Goal: Entertainment & Leisure: Browse casually

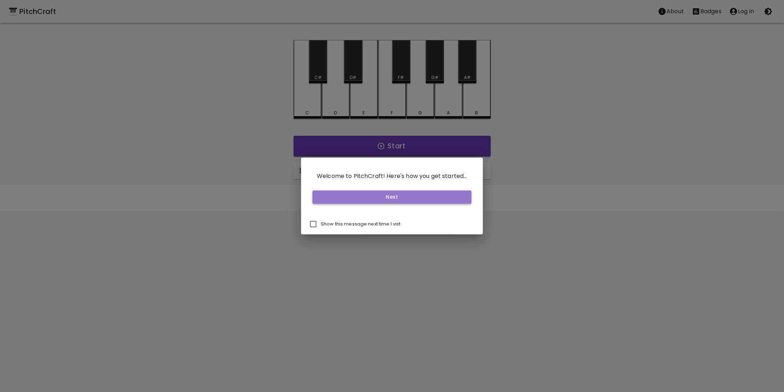
click at [419, 198] on button "Next" at bounding box center [392, 196] width 159 height 13
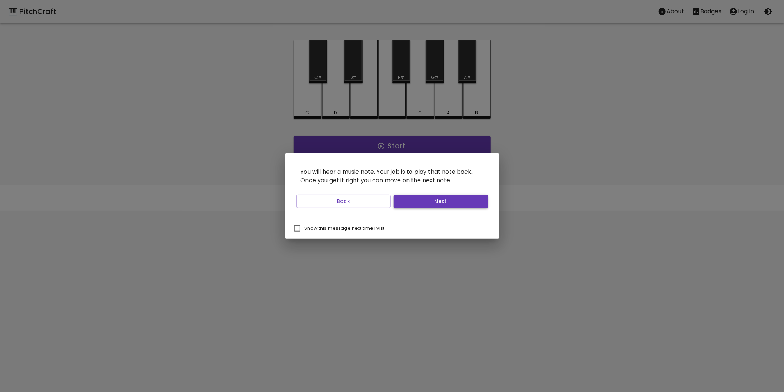
click at [429, 204] on button "Next" at bounding box center [441, 201] width 94 height 13
click at [436, 203] on button "Next" at bounding box center [441, 201] width 94 height 13
click at [434, 201] on button "Next" at bounding box center [441, 201] width 94 height 13
click at [434, 201] on button "Start Playing" at bounding box center [441, 201] width 94 height 13
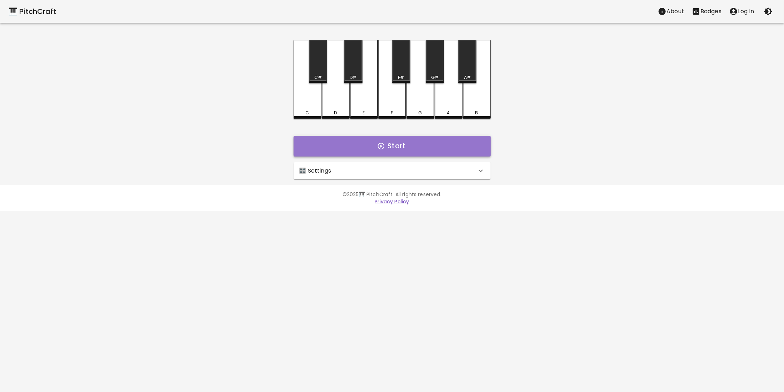
click at [383, 139] on button "Start" at bounding box center [392, 146] width 197 height 21
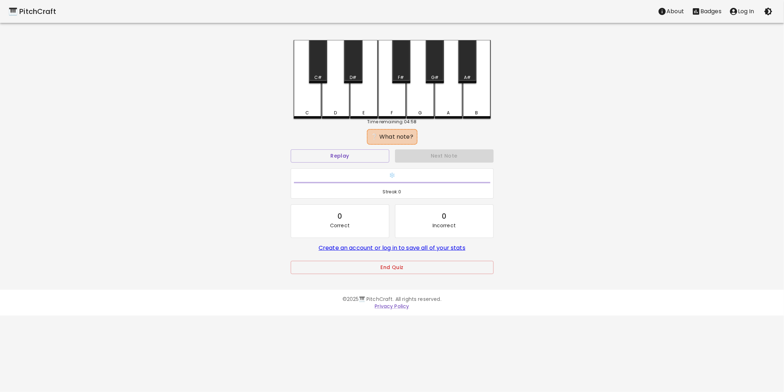
click at [347, 164] on div "Replay" at bounding box center [340, 155] width 104 height 19
click at [345, 156] on button "Replay" at bounding box center [340, 155] width 99 height 13
click at [393, 134] on div "❔ What note?" at bounding box center [392, 137] width 44 height 9
click at [353, 156] on button "Replay" at bounding box center [340, 155] width 99 height 13
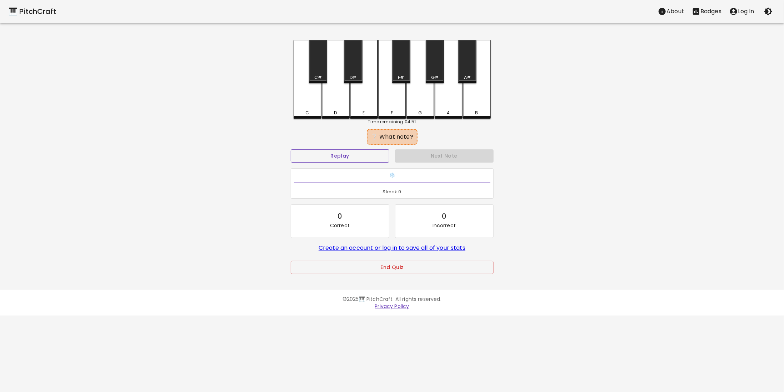
click at [353, 156] on button "Replay" at bounding box center [340, 155] width 99 height 13
click at [357, 155] on button "Replay" at bounding box center [340, 155] width 99 height 13
click at [364, 158] on button "Replay" at bounding box center [340, 155] width 99 height 13
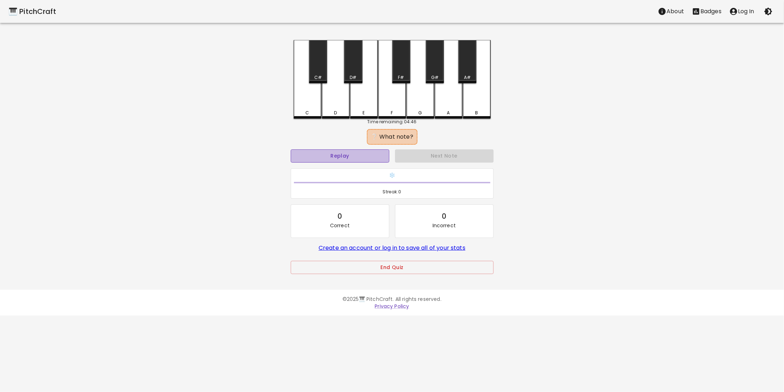
click at [364, 158] on button "Replay" at bounding box center [340, 155] width 99 height 13
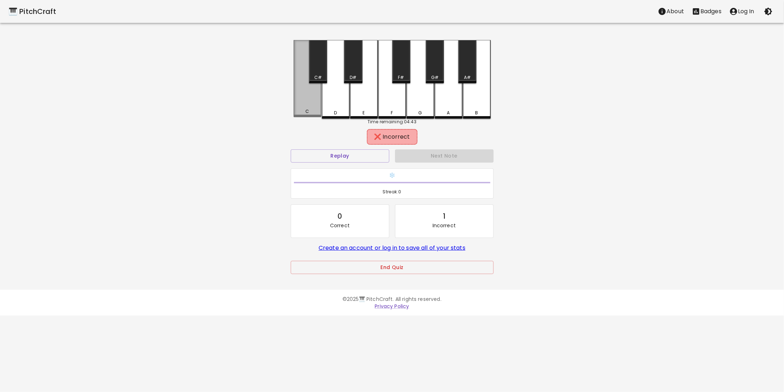
click at [300, 95] on div "C" at bounding box center [308, 78] width 28 height 77
click at [363, 95] on div "E" at bounding box center [364, 79] width 28 height 79
click at [364, 94] on div "E" at bounding box center [364, 78] width 28 height 77
click at [364, 94] on div "E" at bounding box center [364, 79] width 28 height 79
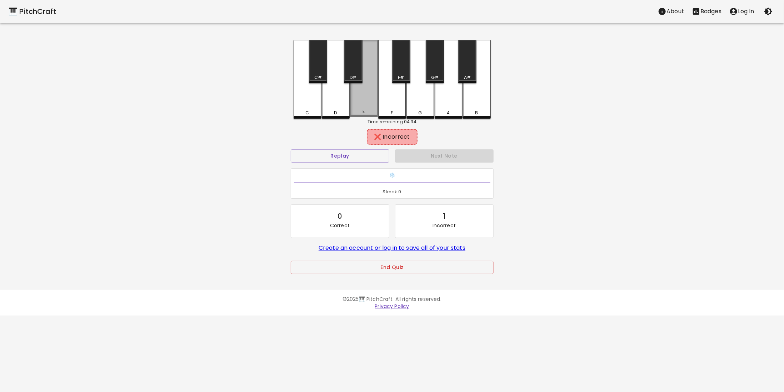
click at [364, 94] on div "E" at bounding box center [364, 78] width 28 height 77
click at [350, 159] on button "Replay" at bounding box center [340, 155] width 99 height 13
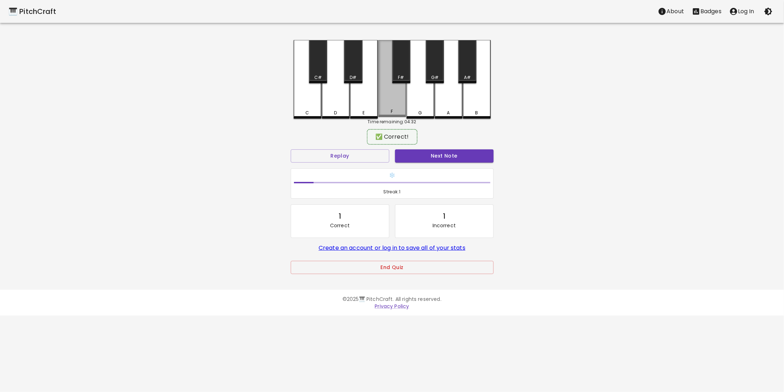
click at [395, 96] on div "F" at bounding box center [392, 78] width 28 height 77
click at [440, 157] on button "Next Note" at bounding box center [444, 155] width 99 height 13
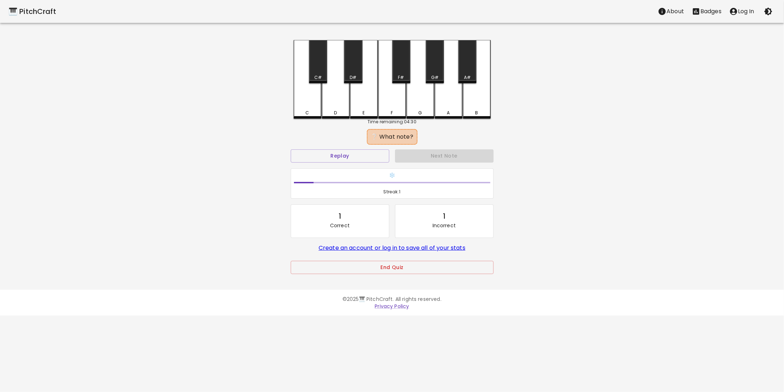
click at [416, 102] on div "G" at bounding box center [421, 79] width 28 height 79
click at [442, 156] on button "Next Note" at bounding box center [444, 155] width 99 height 13
click at [325, 98] on div "D" at bounding box center [336, 78] width 28 height 77
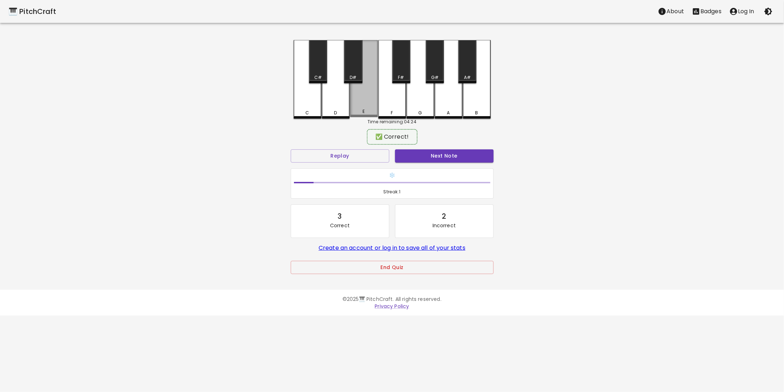
click at [365, 98] on div "E" at bounding box center [364, 78] width 28 height 77
click at [430, 152] on button "Next Note" at bounding box center [444, 155] width 99 height 13
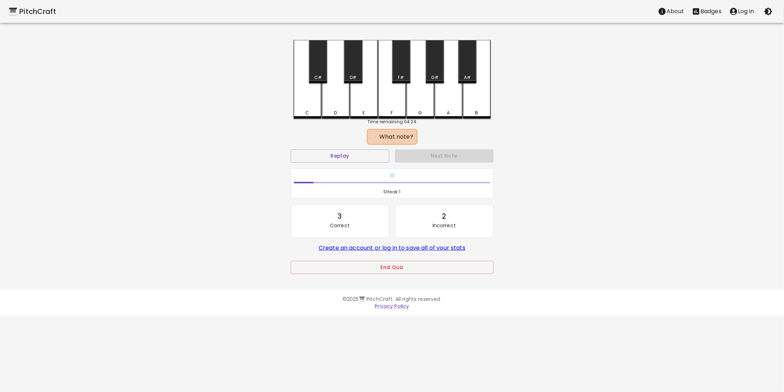
click at [414, 104] on div "G" at bounding box center [421, 79] width 28 height 79
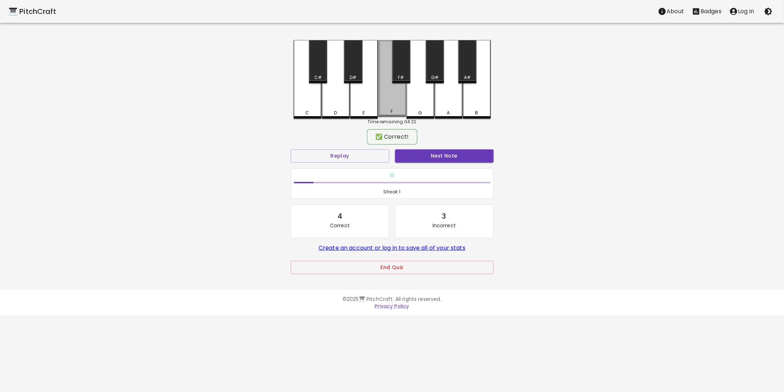
click at [400, 100] on div "F" at bounding box center [392, 78] width 28 height 77
click at [447, 161] on button "Next Note" at bounding box center [444, 155] width 99 height 13
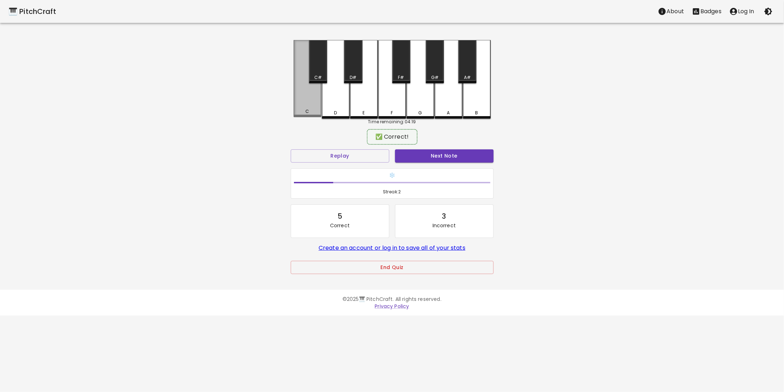
click at [311, 109] on div "C" at bounding box center [308, 78] width 28 height 77
click at [433, 162] on div "Next Note" at bounding box center [444, 155] width 104 height 19
click at [429, 157] on button "Next Note" at bounding box center [444, 155] width 99 height 13
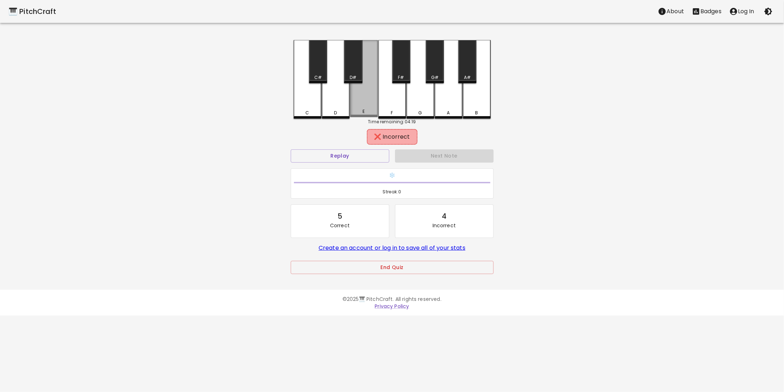
click at [357, 99] on div "E" at bounding box center [364, 78] width 28 height 77
click at [341, 99] on div "D" at bounding box center [336, 79] width 28 height 79
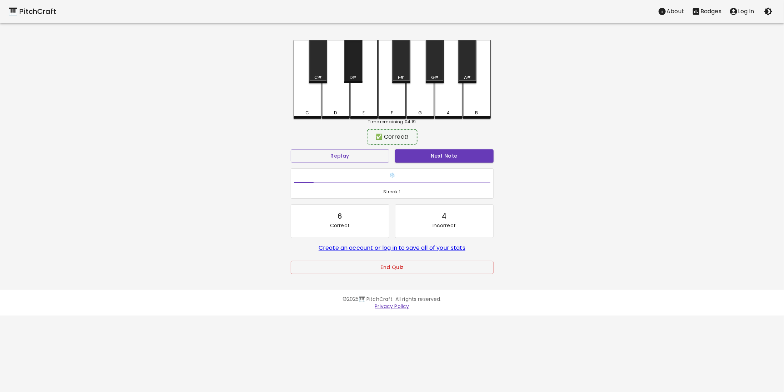
click at [350, 69] on div "D#" at bounding box center [353, 61] width 18 height 43
click at [462, 154] on button "Next Note" at bounding box center [444, 155] width 99 height 13
click at [350, 68] on div "D#" at bounding box center [353, 61] width 18 height 43
click at [443, 166] on div "❄️ Streak: 2" at bounding box center [392, 183] width 209 height 36
click at [440, 158] on button "Next Note" at bounding box center [444, 155] width 99 height 13
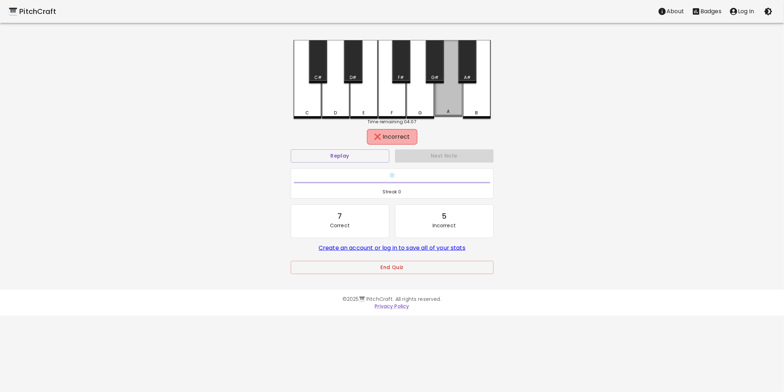
click at [448, 103] on div "A" at bounding box center [449, 78] width 28 height 77
click at [465, 71] on div "A#" at bounding box center [467, 61] width 18 height 43
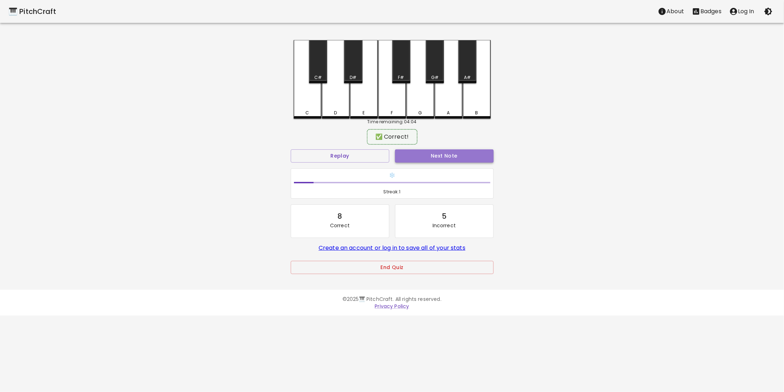
click at [442, 156] on button "Next Note" at bounding box center [444, 155] width 99 height 13
click at [316, 105] on div "C" at bounding box center [308, 79] width 28 height 79
click at [430, 160] on button "Next Note" at bounding box center [444, 155] width 99 height 13
click at [478, 95] on div "B" at bounding box center [477, 79] width 28 height 79
click at [471, 161] on div "Next Note" at bounding box center [444, 155] width 104 height 19
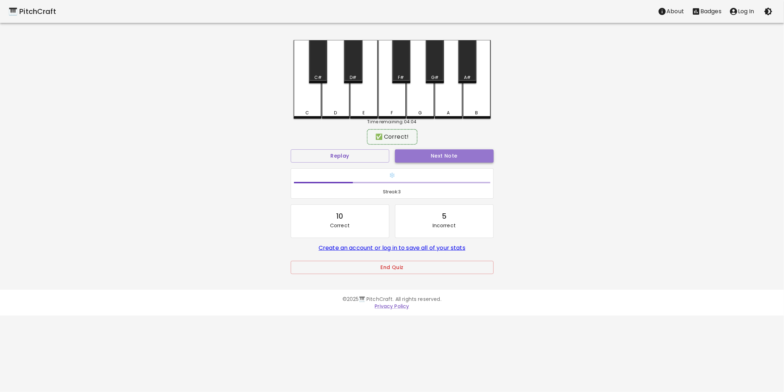
click at [469, 156] on button "Next Note" at bounding box center [444, 155] width 99 height 13
click at [363, 100] on div "E" at bounding box center [364, 79] width 28 height 79
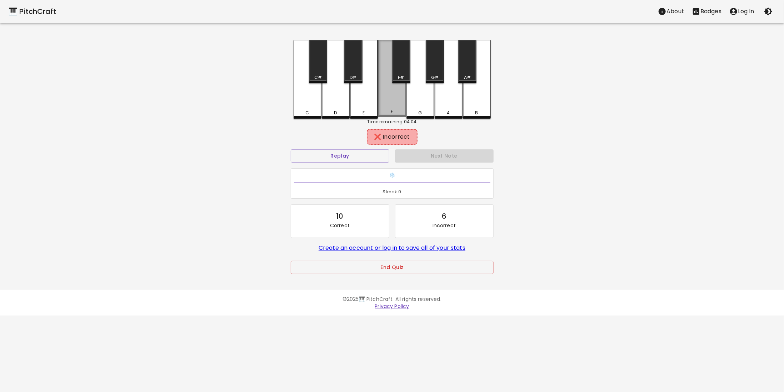
click at [382, 96] on div "F" at bounding box center [392, 78] width 28 height 77
click at [386, 96] on div "F" at bounding box center [392, 79] width 28 height 79
click at [404, 73] on div "F#" at bounding box center [401, 61] width 18 height 43
click at [415, 89] on div "G" at bounding box center [421, 79] width 28 height 79
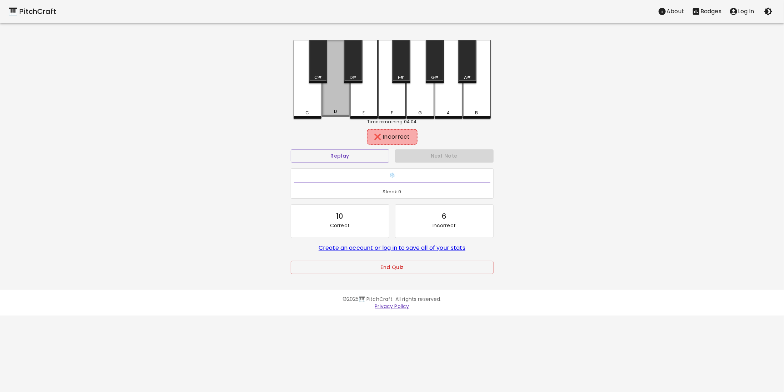
click at [343, 106] on div "D" at bounding box center [336, 78] width 28 height 77
click at [359, 104] on div "E" at bounding box center [364, 78] width 28 height 77
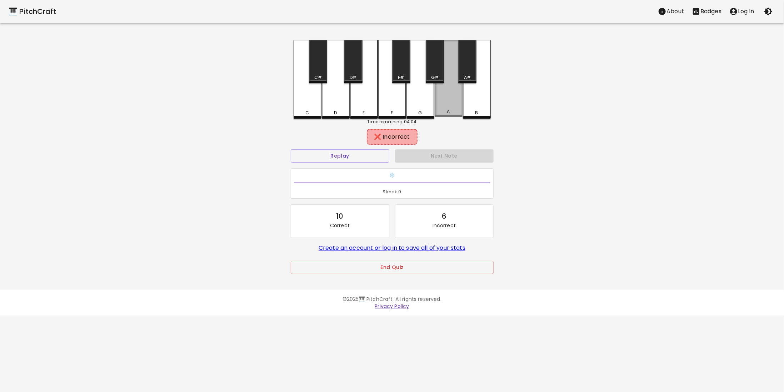
click at [435, 95] on div "A" at bounding box center [449, 78] width 28 height 77
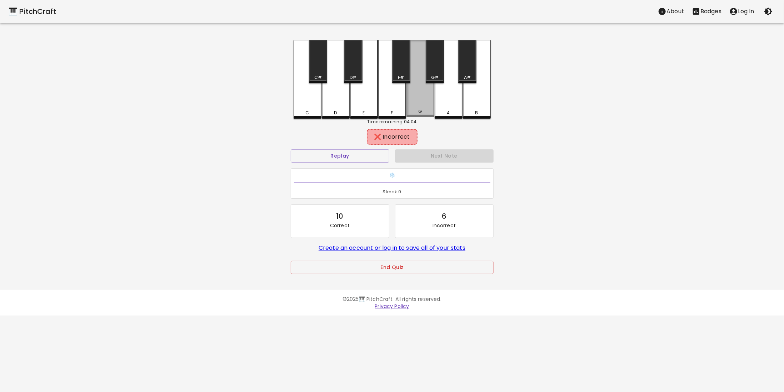
click at [425, 98] on div "G" at bounding box center [421, 78] width 28 height 77
click at [408, 78] on div "F#" at bounding box center [401, 77] width 17 height 6
click at [358, 156] on button "Replay" at bounding box center [340, 155] width 99 height 13
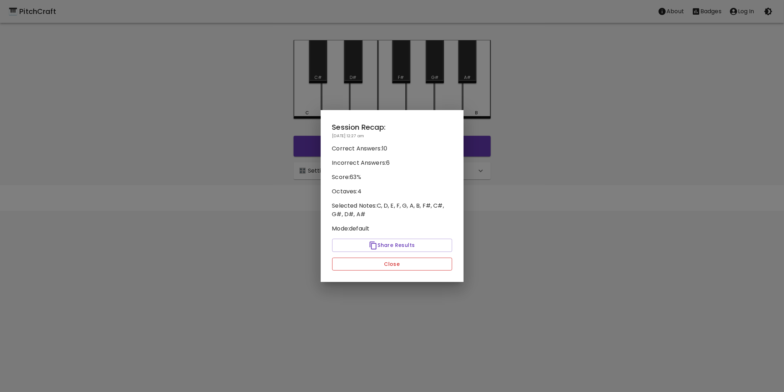
click at [399, 265] on button "Close" at bounding box center [392, 264] width 120 height 13
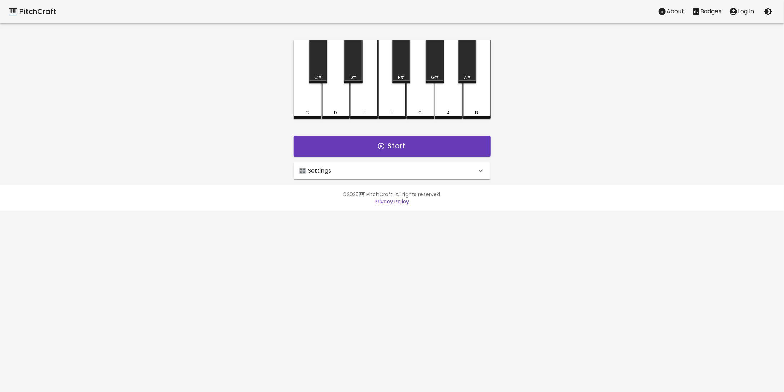
click at [400, 211] on html "🎹 PitchCraft About Badges Log In C C# D D# E F F# G G# A A# B Start 🎛️ Settings…" at bounding box center [392, 105] width 784 height 211
